Goal: Entertainment & Leisure: Consume media (video, audio)

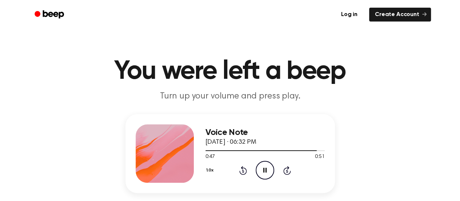
click at [264, 173] on icon "Pause Audio" at bounding box center [265, 170] width 19 height 19
click at [269, 169] on icon "Play Audio" at bounding box center [265, 170] width 19 height 19
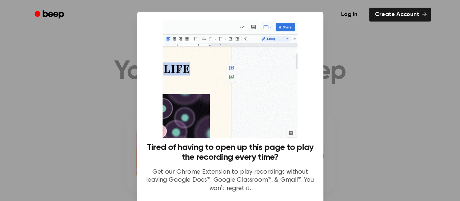
click at [333, 116] on div at bounding box center [230, 100] width 460 height 201
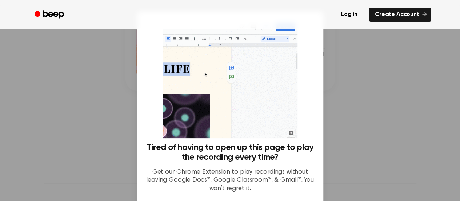
scroll to position [64, 0]
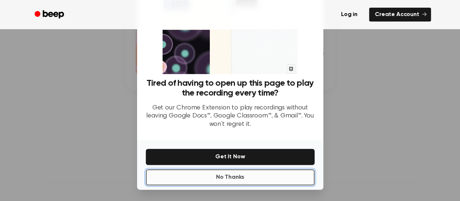
click at [232, 176] on button "No Thanks" at bounding box center [230, 177] width 169 height 16
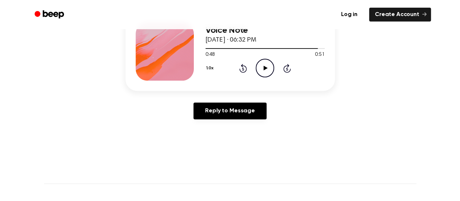
click at [238, 71] on div "1.0x Rewind 5 seconds Play Audio Skip 5 seconds" at bounding box center [265, 68] width 119 height 19
click at [242, 67] on icon "Rewind 5 seconds" at bounding box center [243, 67] width 8 height 9
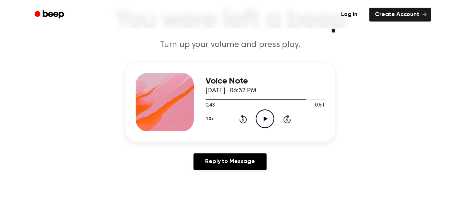
scroll to position [51, 0]
click at [242, 118] on icon at bounding box center [244, 119] width 8 height 9
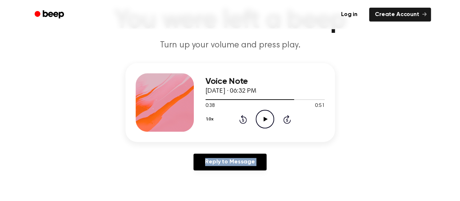
click at [242, 118] on icon at bounding box center [244, 119] width 8 height 9
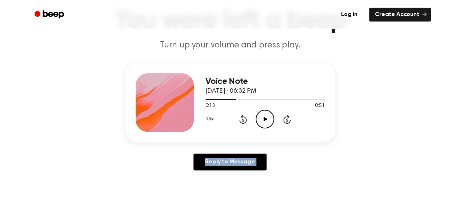
click at [242, 118] on icon at bounding box center [244, 119] width 8 height 9
click at [266, 119] on icon at bounding box center [266, 118] width 4 height 5
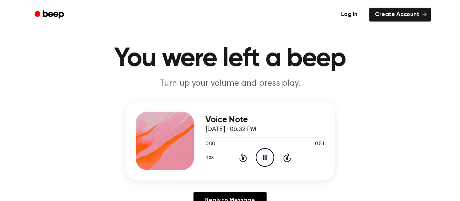
scroll to position [12, 0]
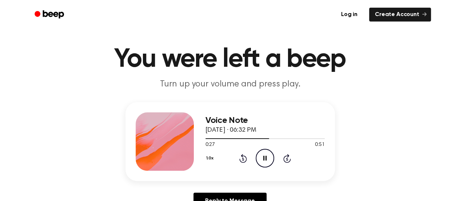
click at [263, 156] on icon "Pause Audio" at bounding box center [265, 158] width 19 height 19
click at [263, 156] on icon "Play Audio" at bounding box center [265, 158] width 19 height 19
click at [262, 156] on icon "Pause Audio" at bounding box center [265, 158] width 19 height 19
